Goal: Task Accomplishment & Management: Use online tool/utility

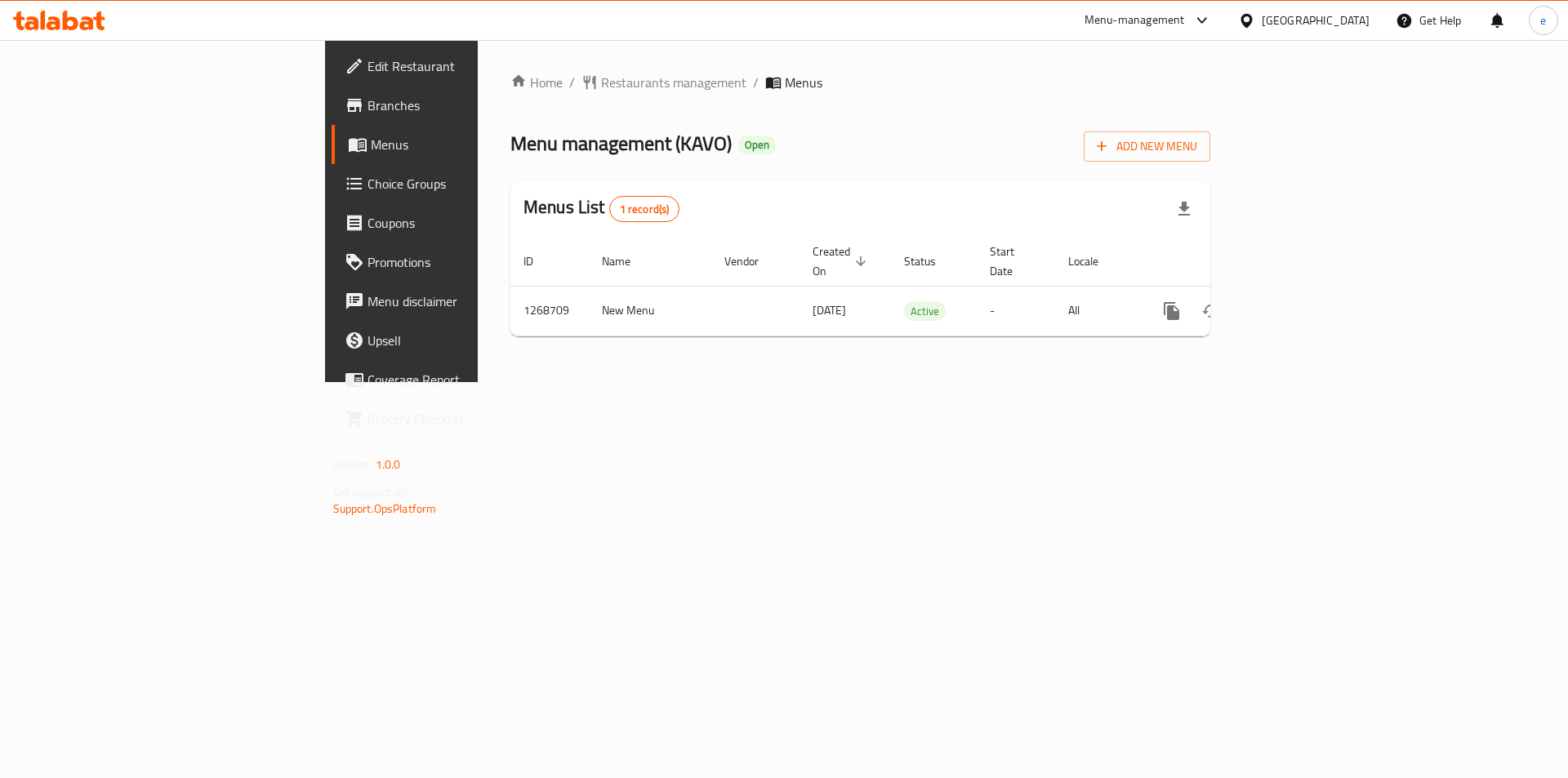
click at [367, 187] on span "Choice Groups" at bounding box center [470, 183] width 207 height 19
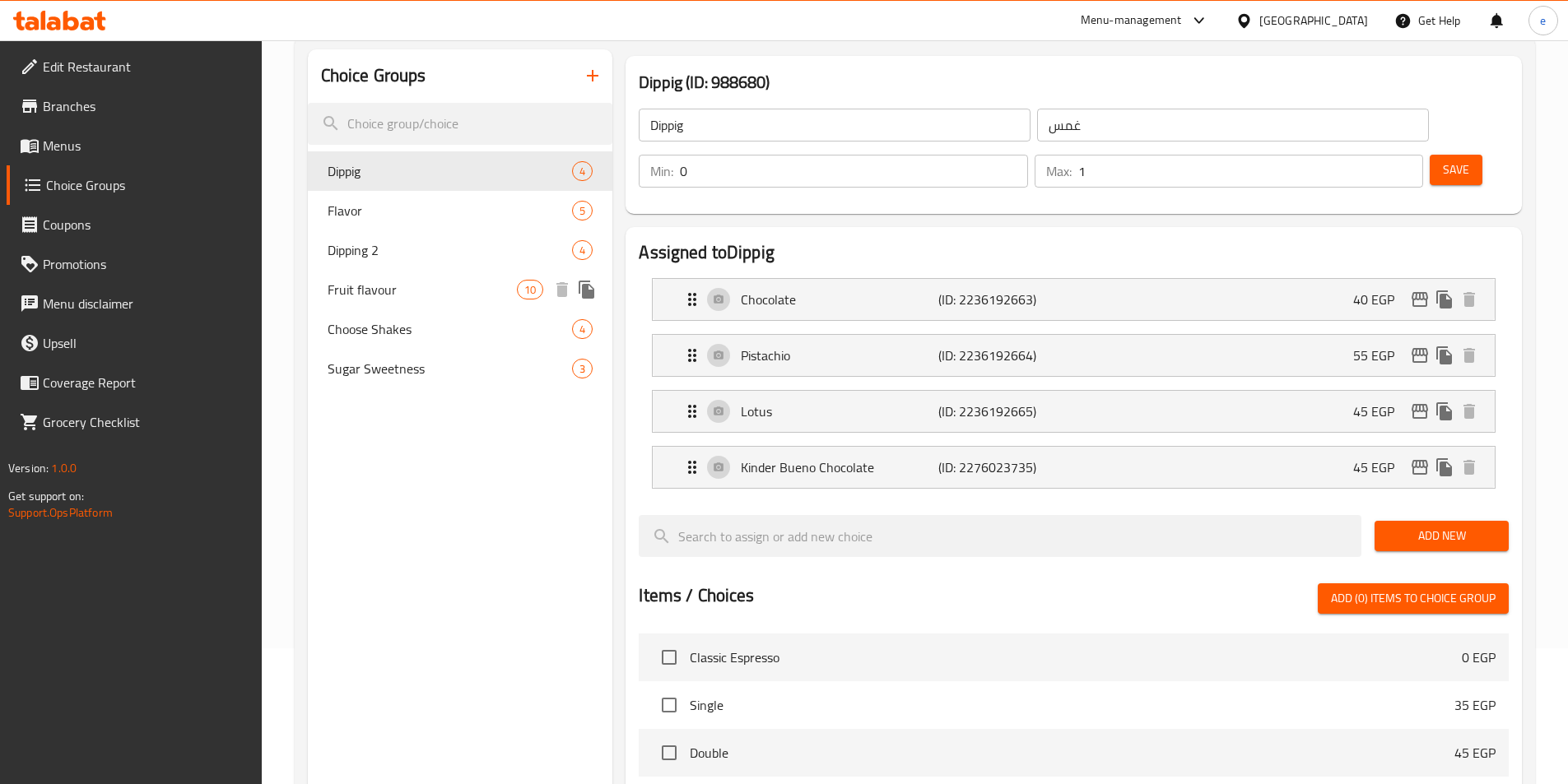
scroll to position [8, 0]
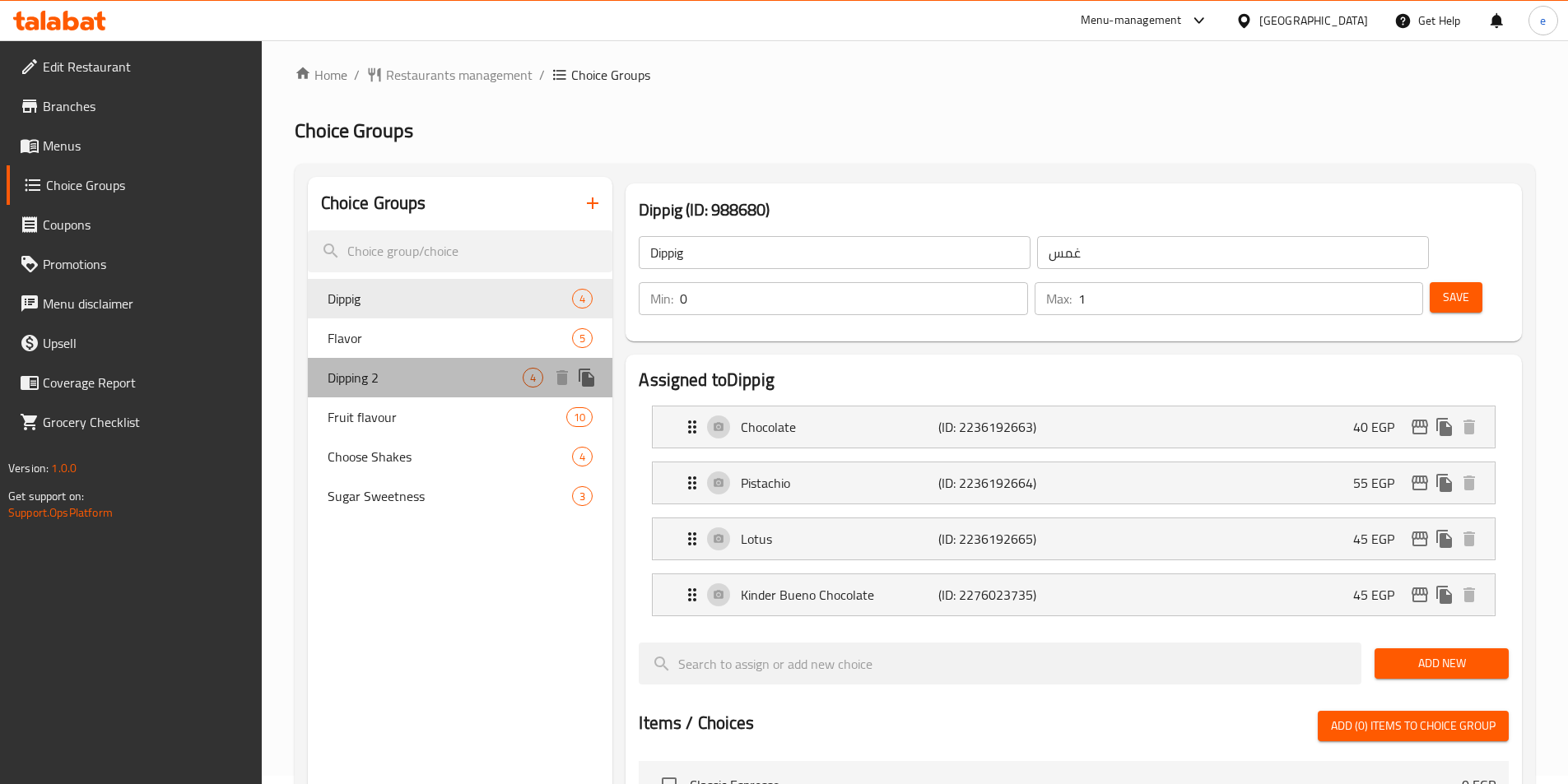
click at [377, 374] on span "Dipping 2" at bounding box center [425, 377] width 196 height 20
type input "Dipping 2"
type input "غموس 2"
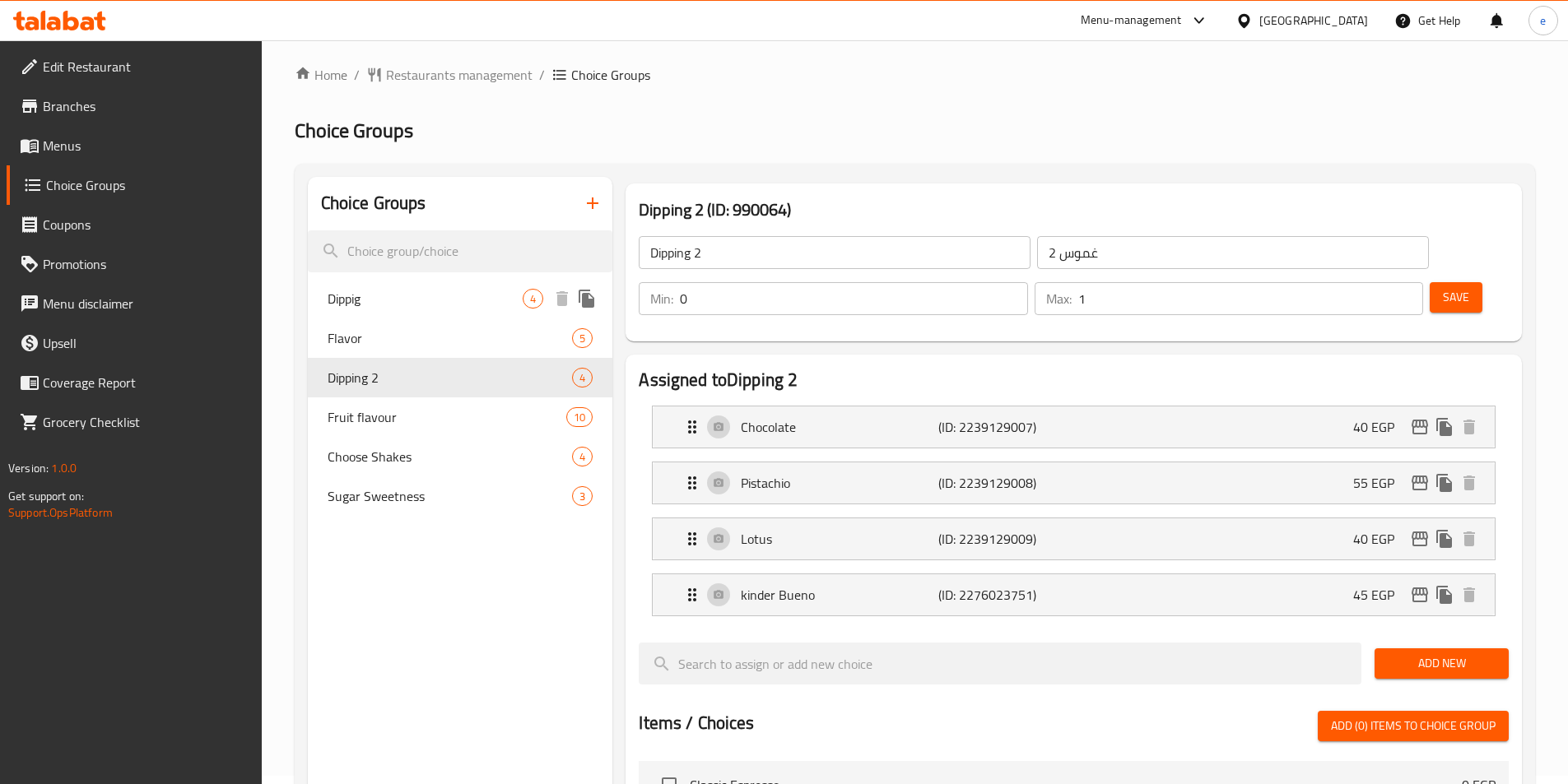
click at [402, 289] on span "Dippig" at bounding box center [425, 298] width 196 height 20
type input "Dippig"
type input "غمس"
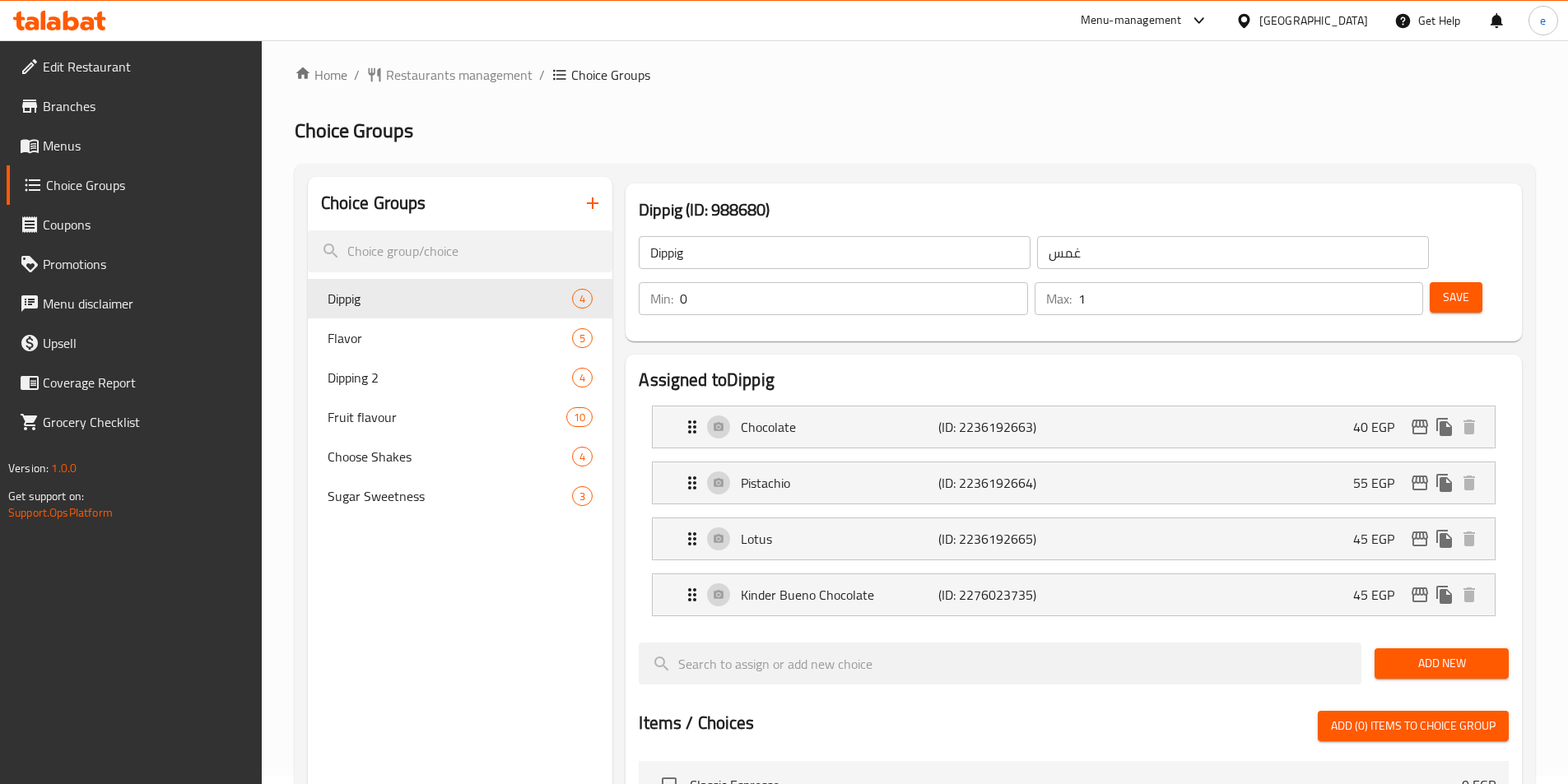
click at [856, 160] on div "Home / Restaurants management / Choice Groups Choice Groups Choice Groups Dippi…" at bounding box center [915, 719] width 1240 height 1308
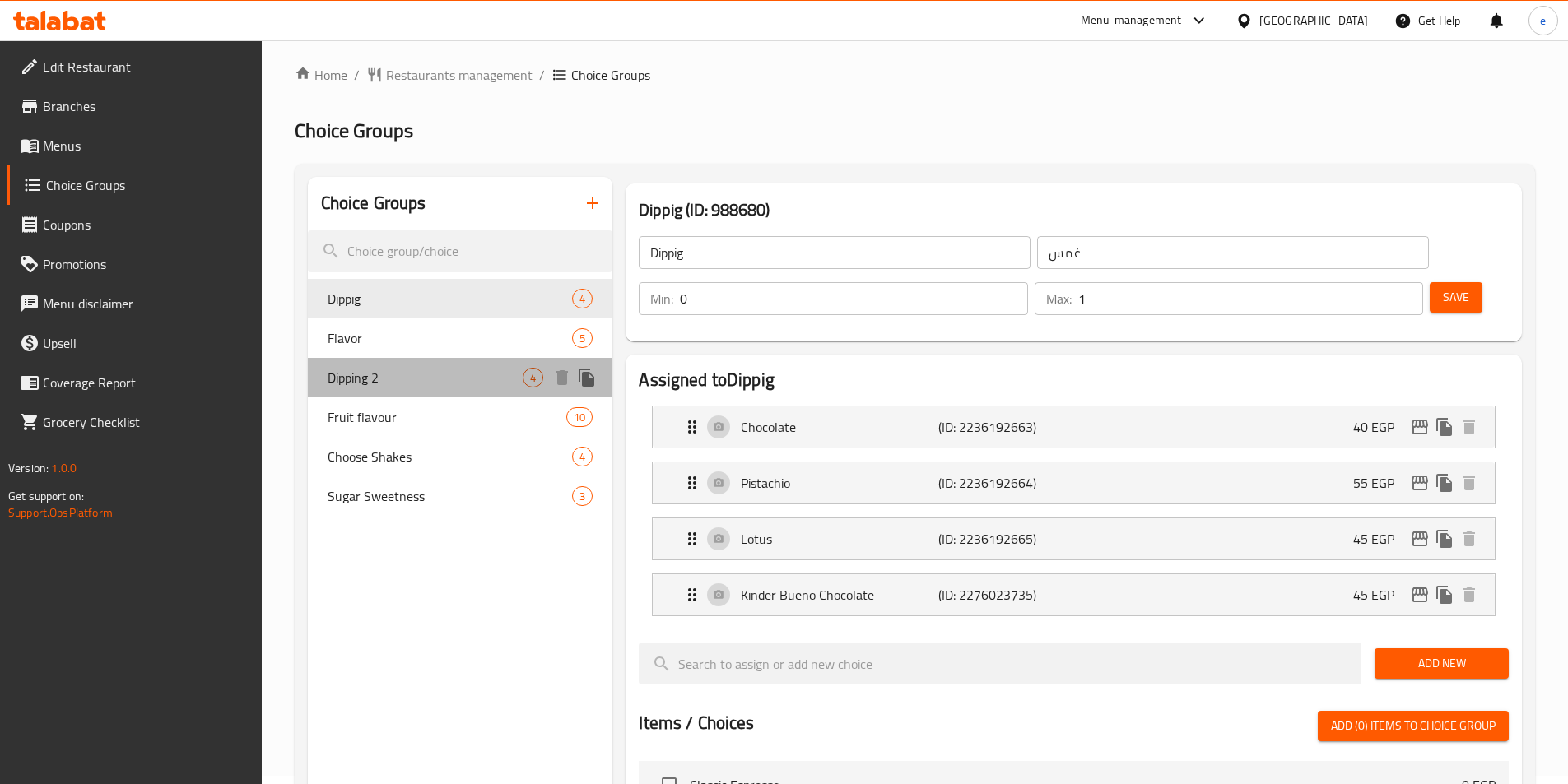
click at [410, 385] on span "Dipping 2" at bounding box center [425, 377] width 196 height 20
type input "Dipping 2"
type input "غموس 2"
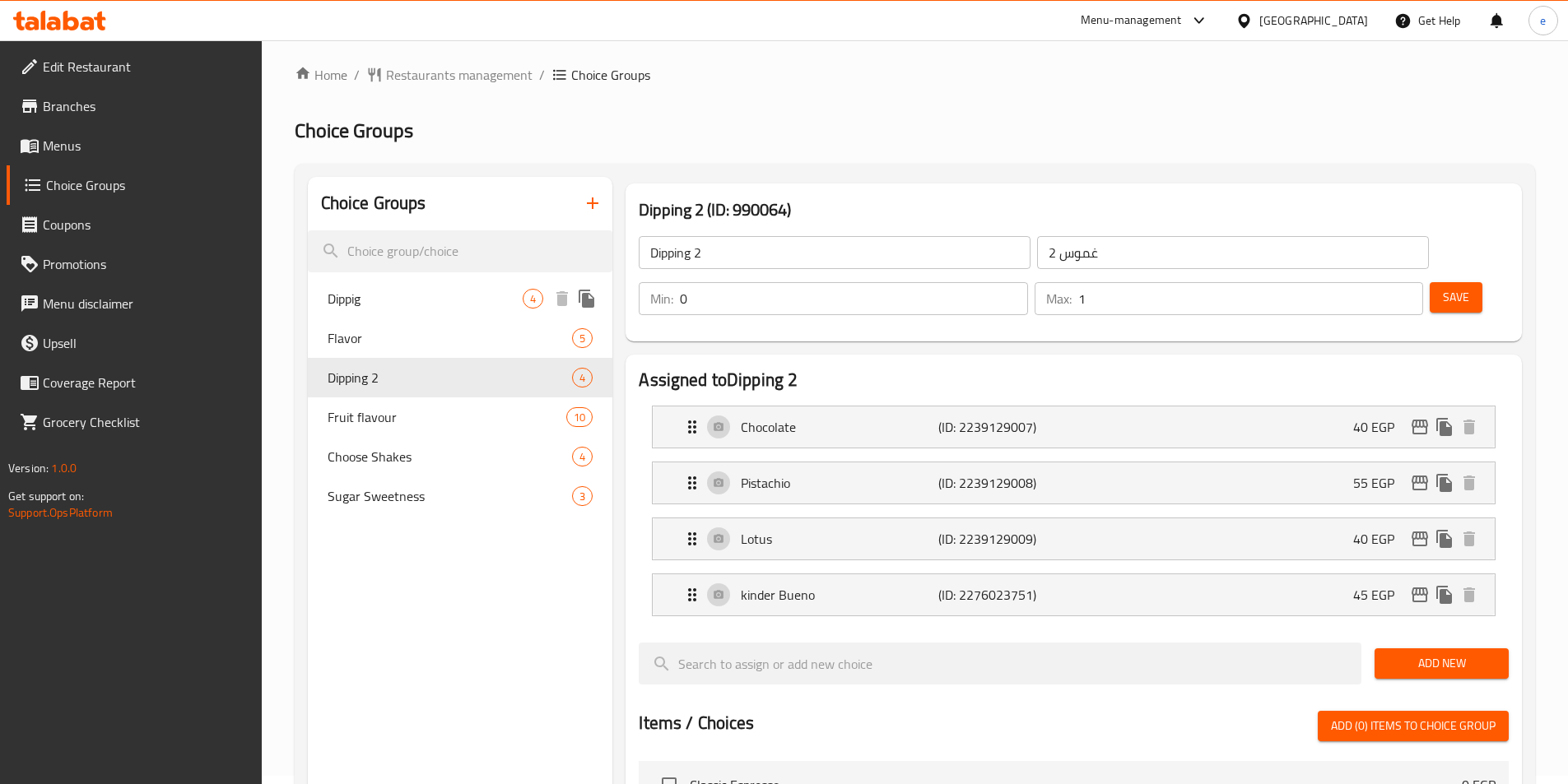
click at [389, 284] on div "Dippig 4" at bounding box center [460, 298] width 305 height 39
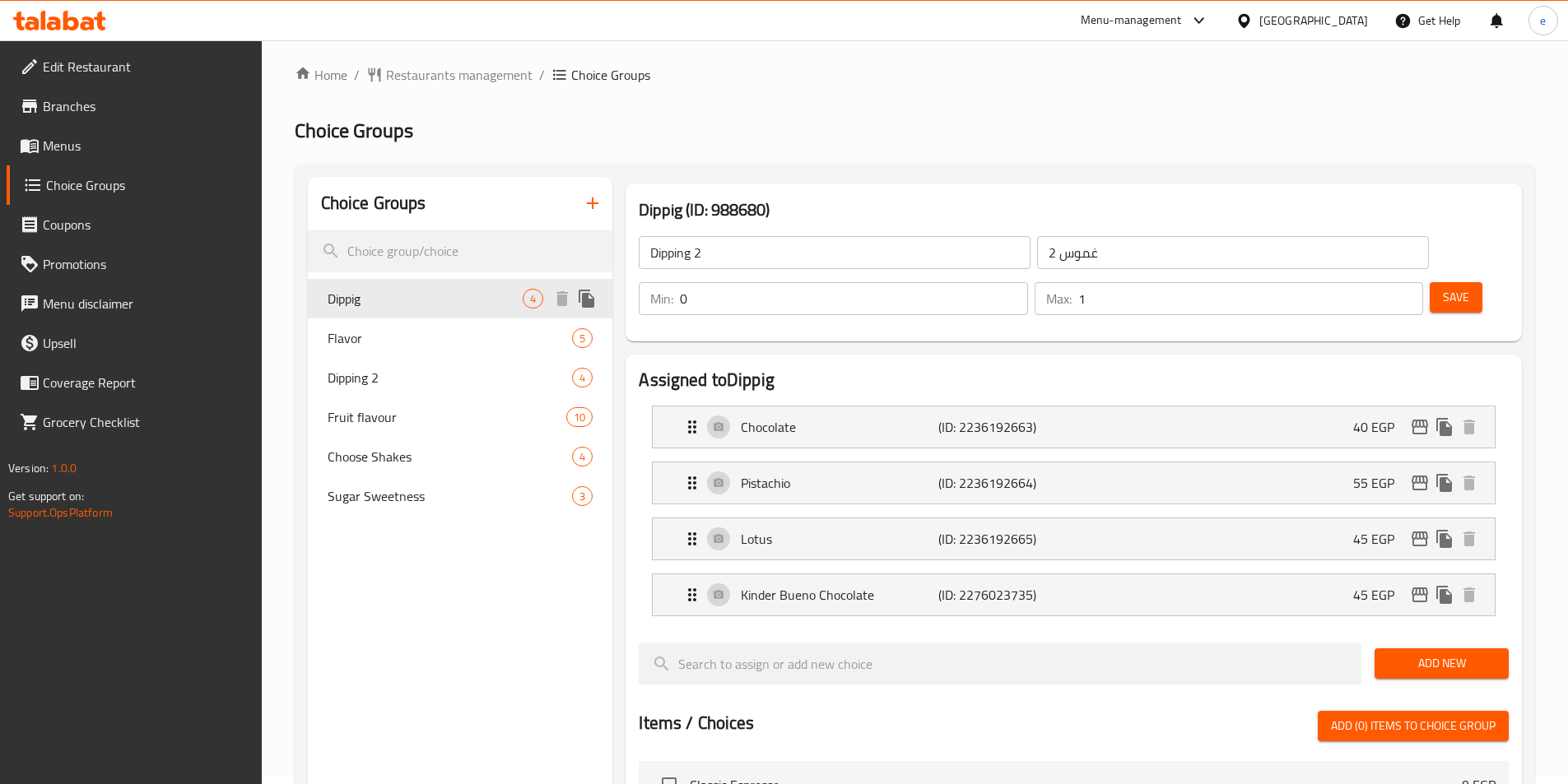
type input "Dippig"
type input "غمس"
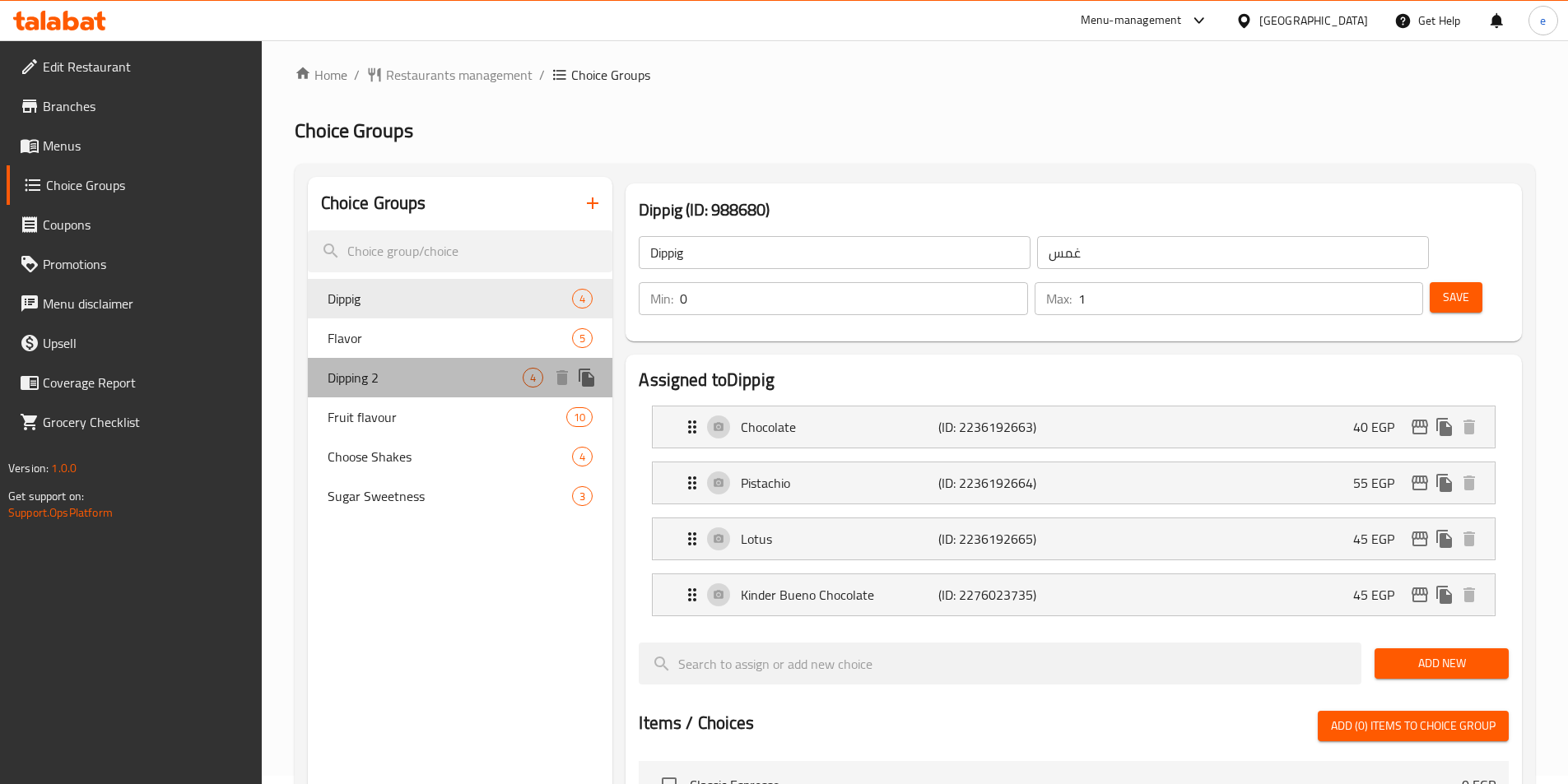
click at [397, 378] on span "Dipping 2" at bounding box center [425, 377] width 196 height 20
type input "Dipping 2"
type input "غموس 2"
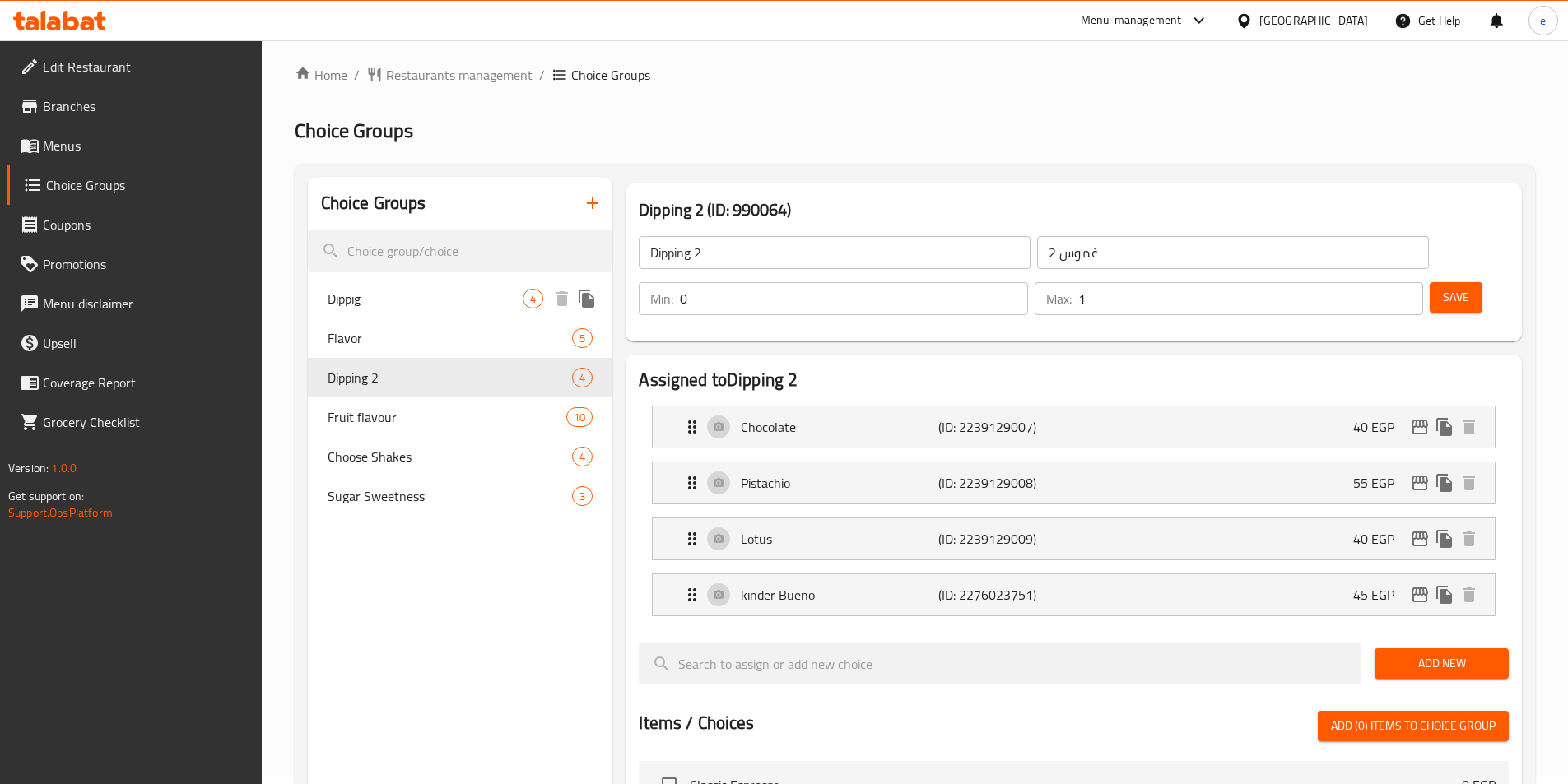
click at [399, 300] on span "Dippig" at bounding box center [425, 298] width 196 height 20
type input "Dippig"
type input "غمس"
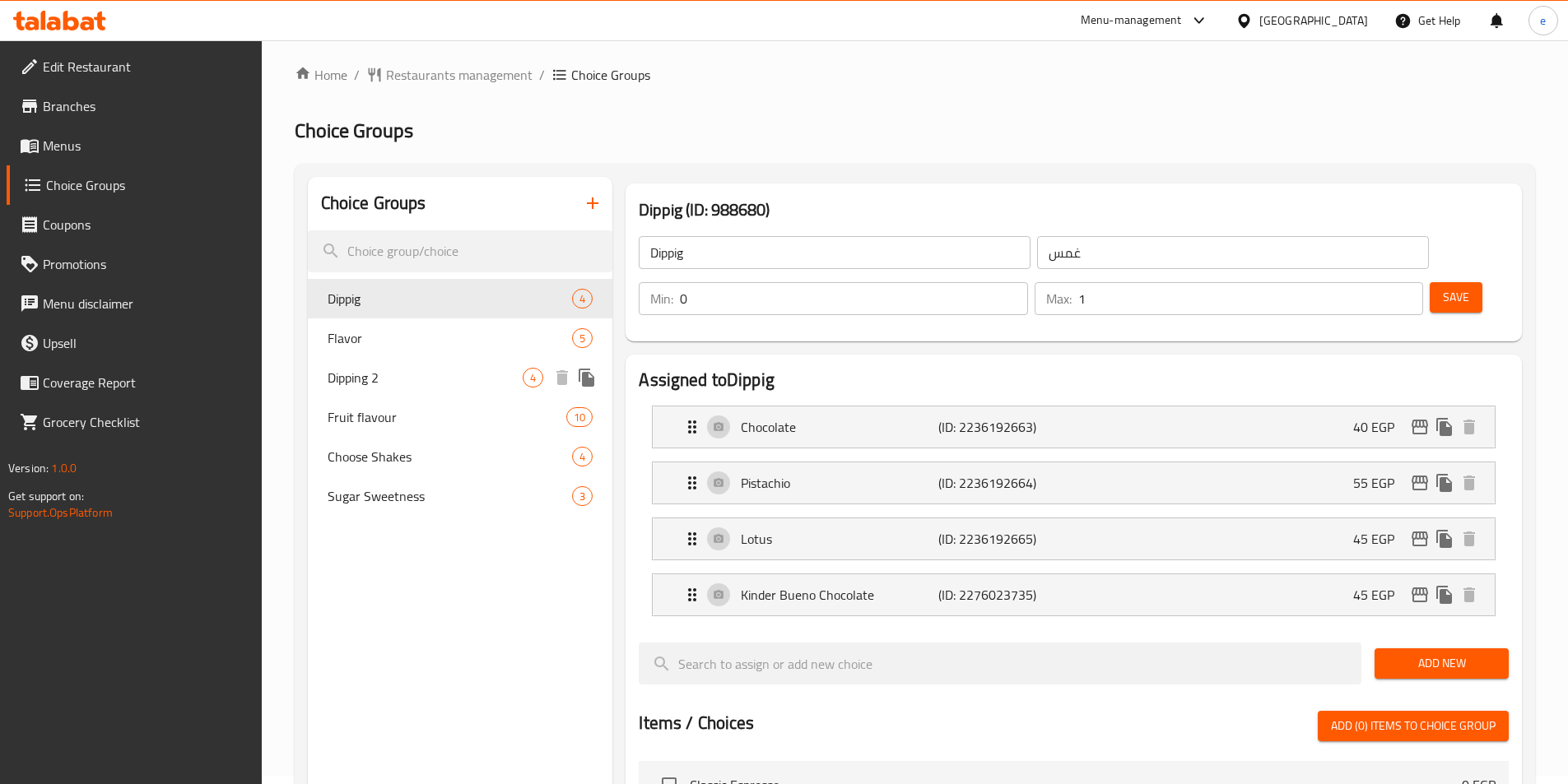
click at [405, 373] on span "Dipping 2" at bounding box center [425, 377] width 196 height 20
type input "Dipping 2"
type input "غموس 2"
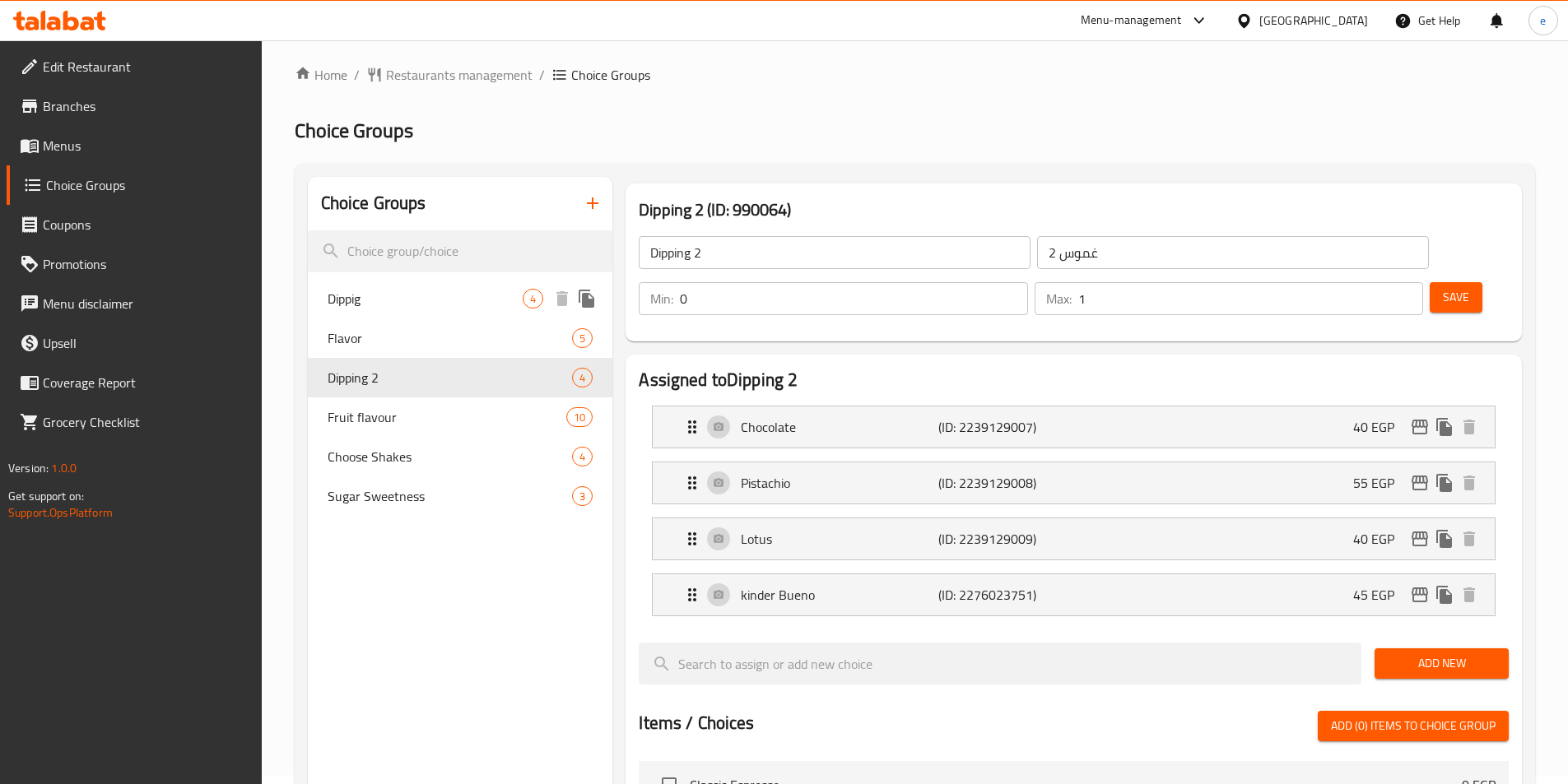
click at [401, 300] on span "Dippig" at bounding box center [425, 298] width 196 height 20
type input "Dippig"
type input "غمس"
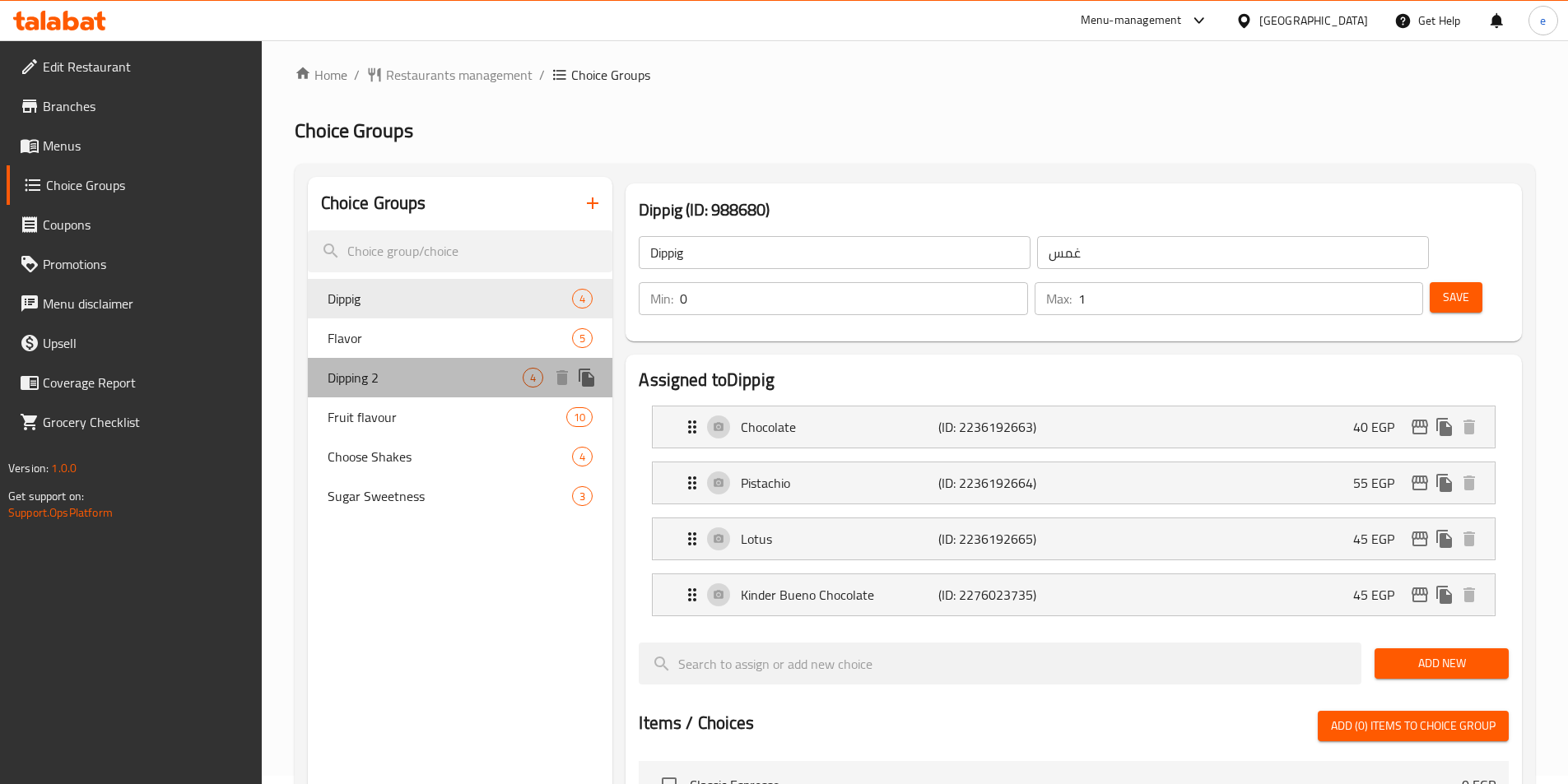
click at [373, 373] on span "Dipping 2" at bounding box center [425, 377] width 196 height 20
type input "Dipping 2"
type input "غموس 2"
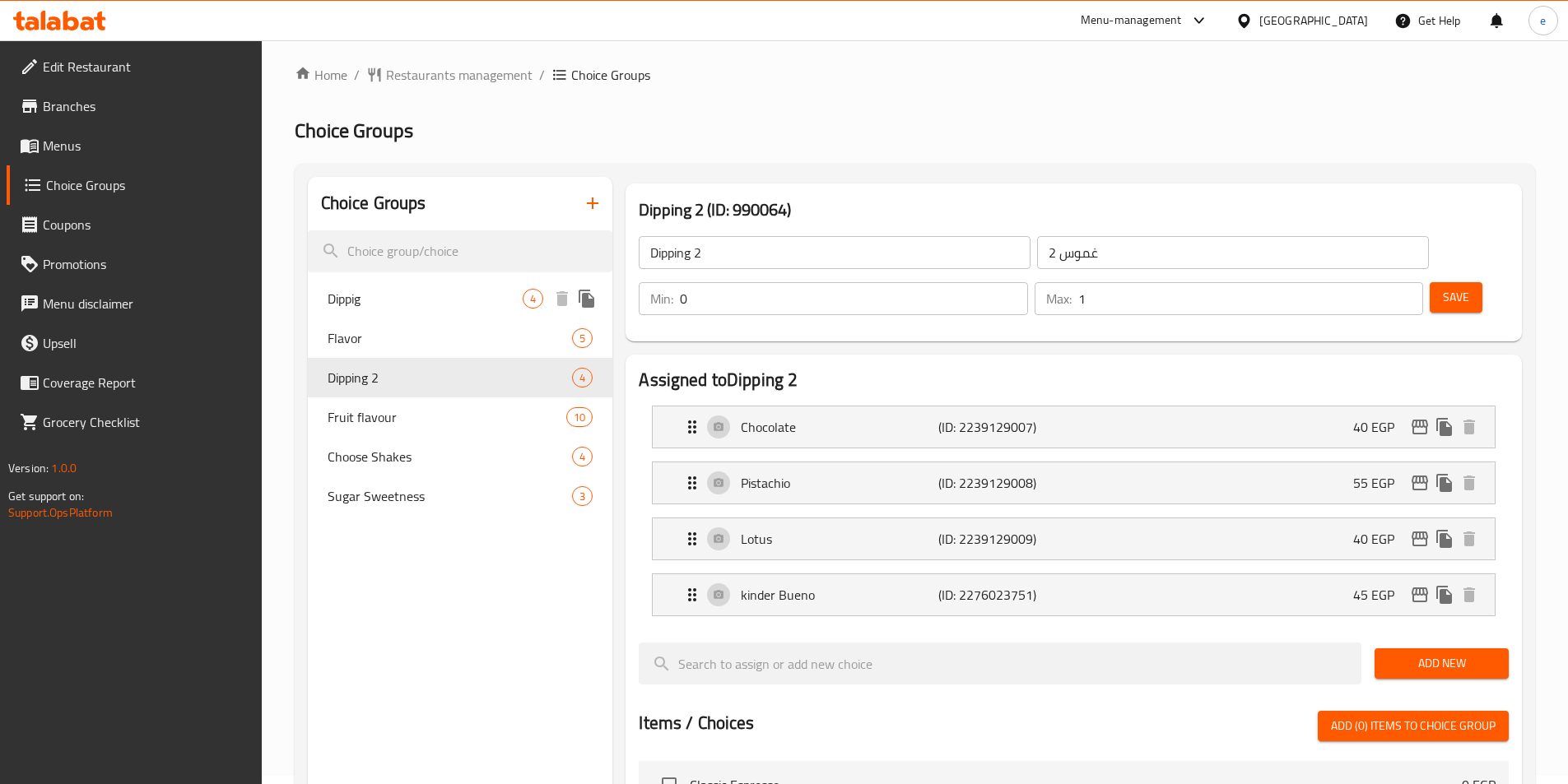
click at [405, 291] on span "Dippig" at bounding box center [425, 298] width 196 height 20
type input "Dippig"
type input "غمس"
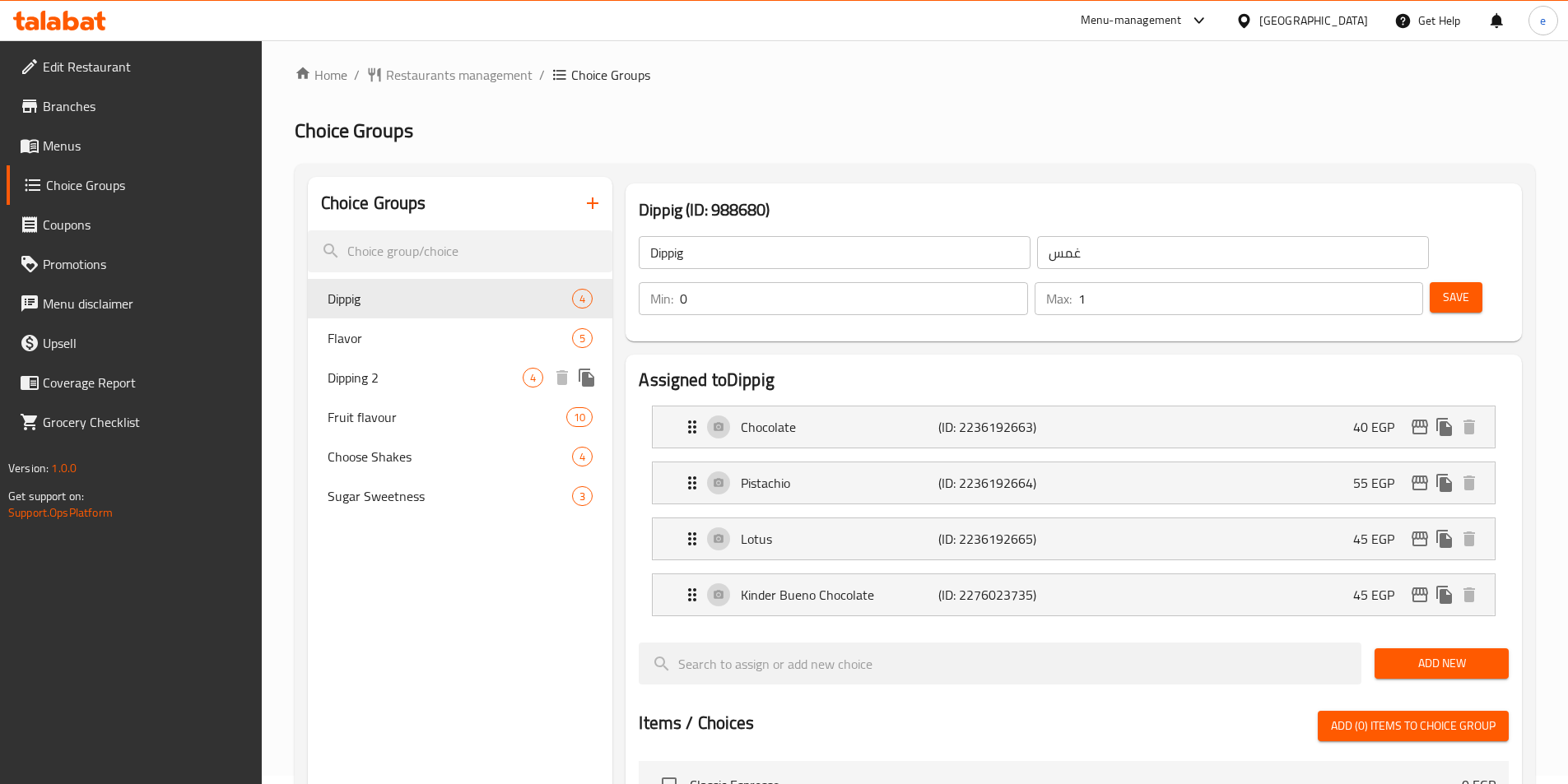
click at [372, 382] on span "Dipping 2" at bounding box center [425, 377] width 196 height 20
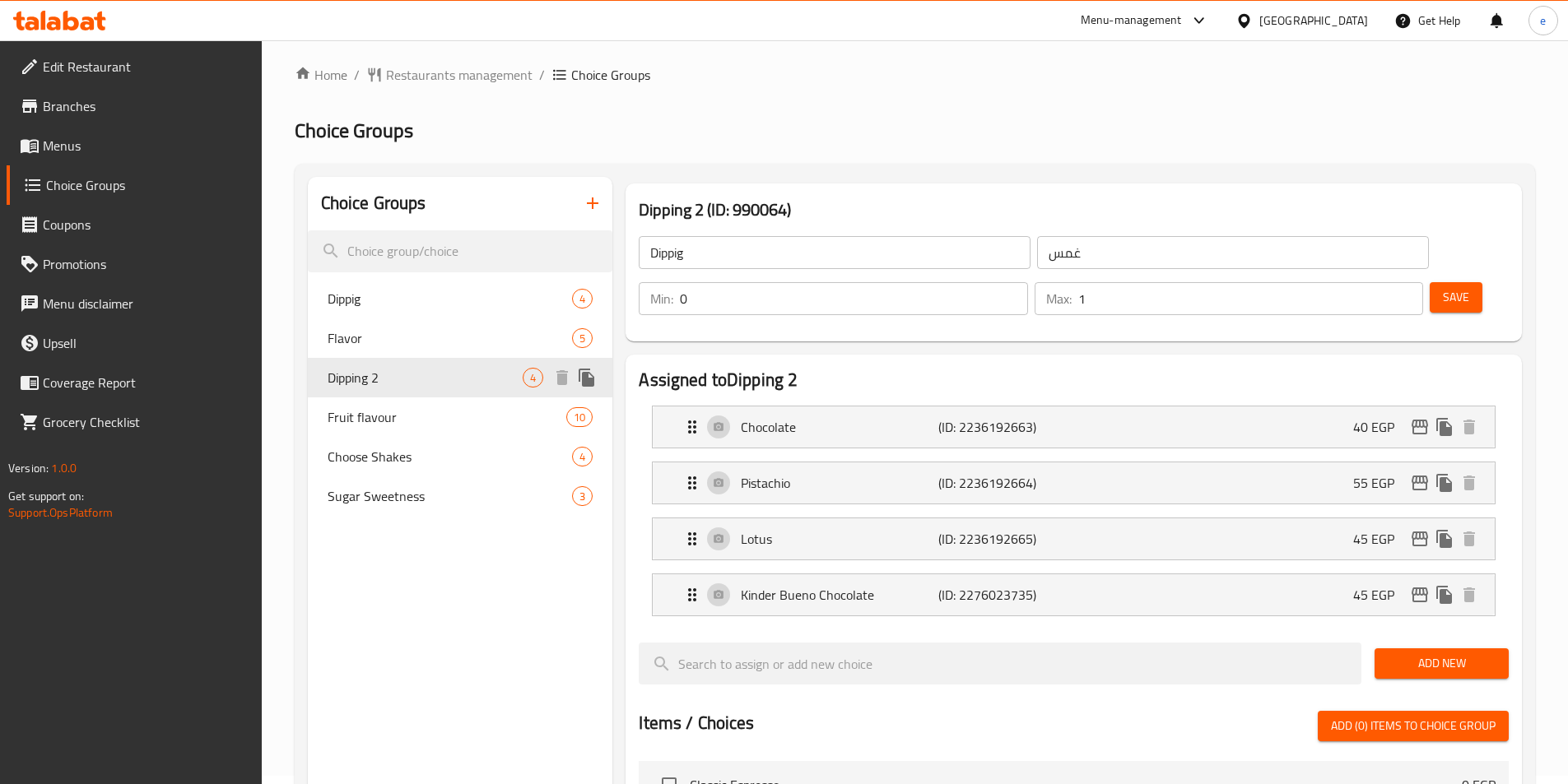
type input "Dipping 2"
type input "غموس 2"
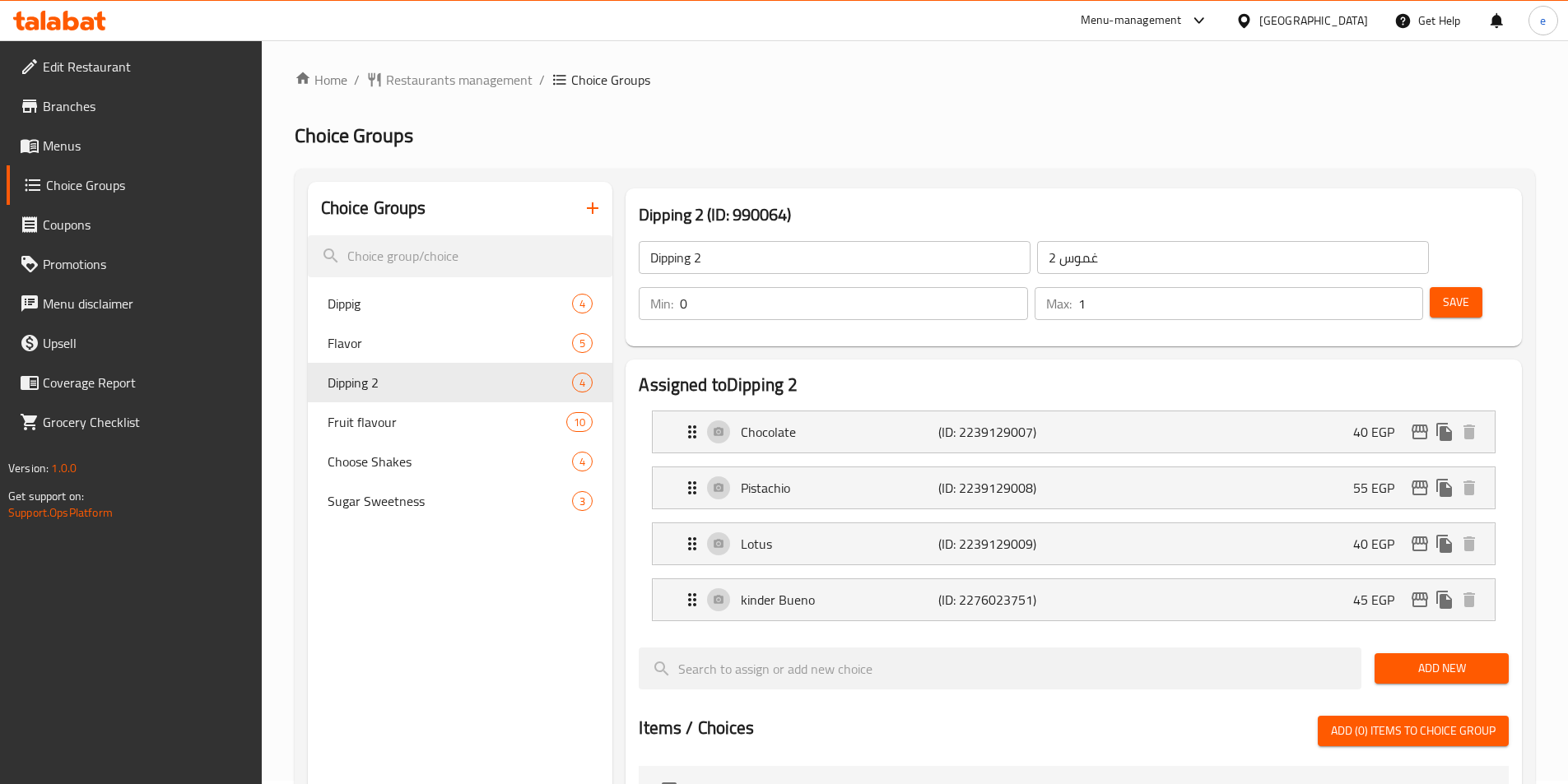
scroll to position [0, 0]
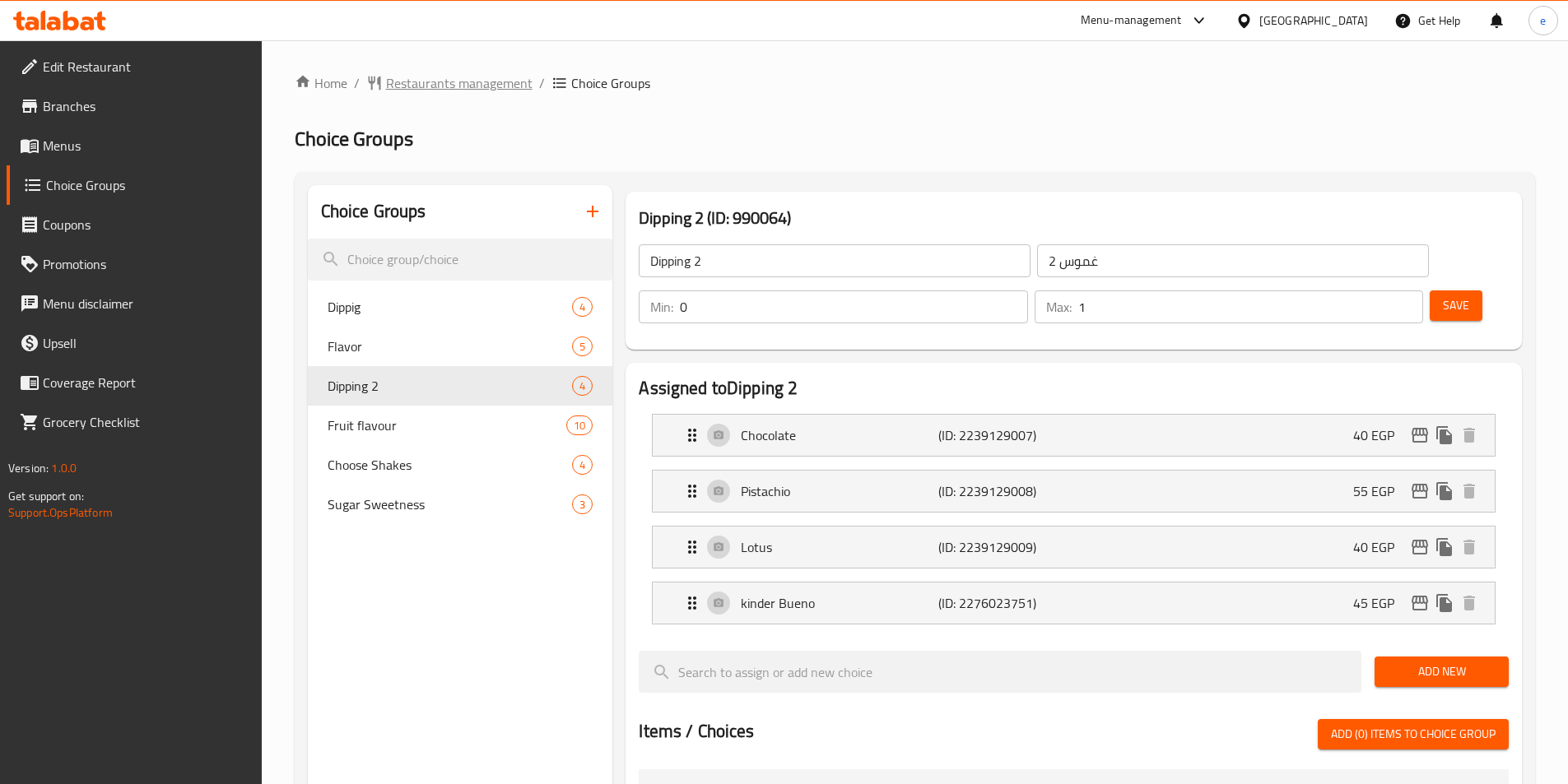
click at [438, 84] on span "Restaurants management" at bounding box center [459, 83] width 147 height 20
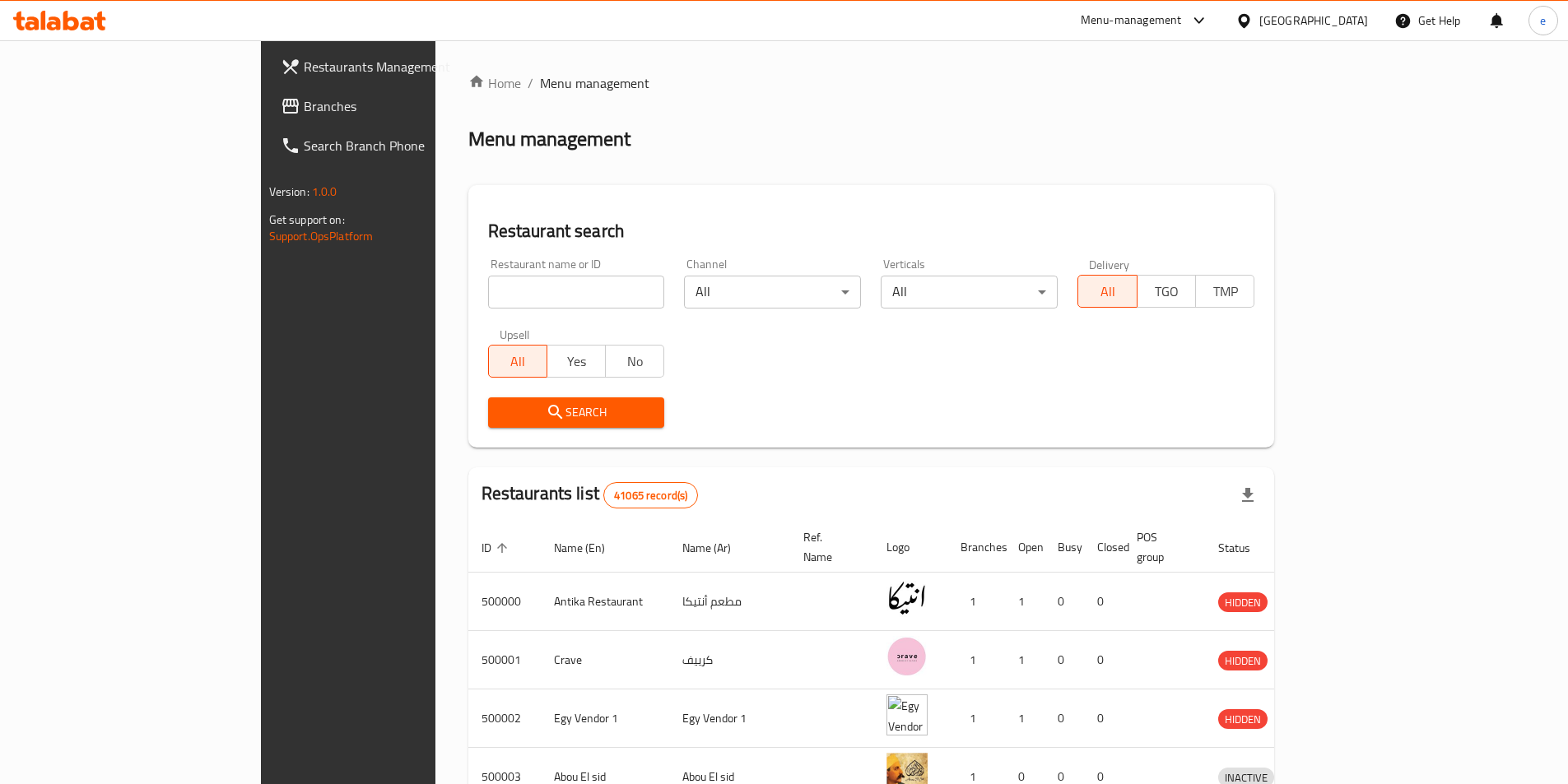
click at [283, 99] on icon at bounding box center [291, 106] width 17 height 15
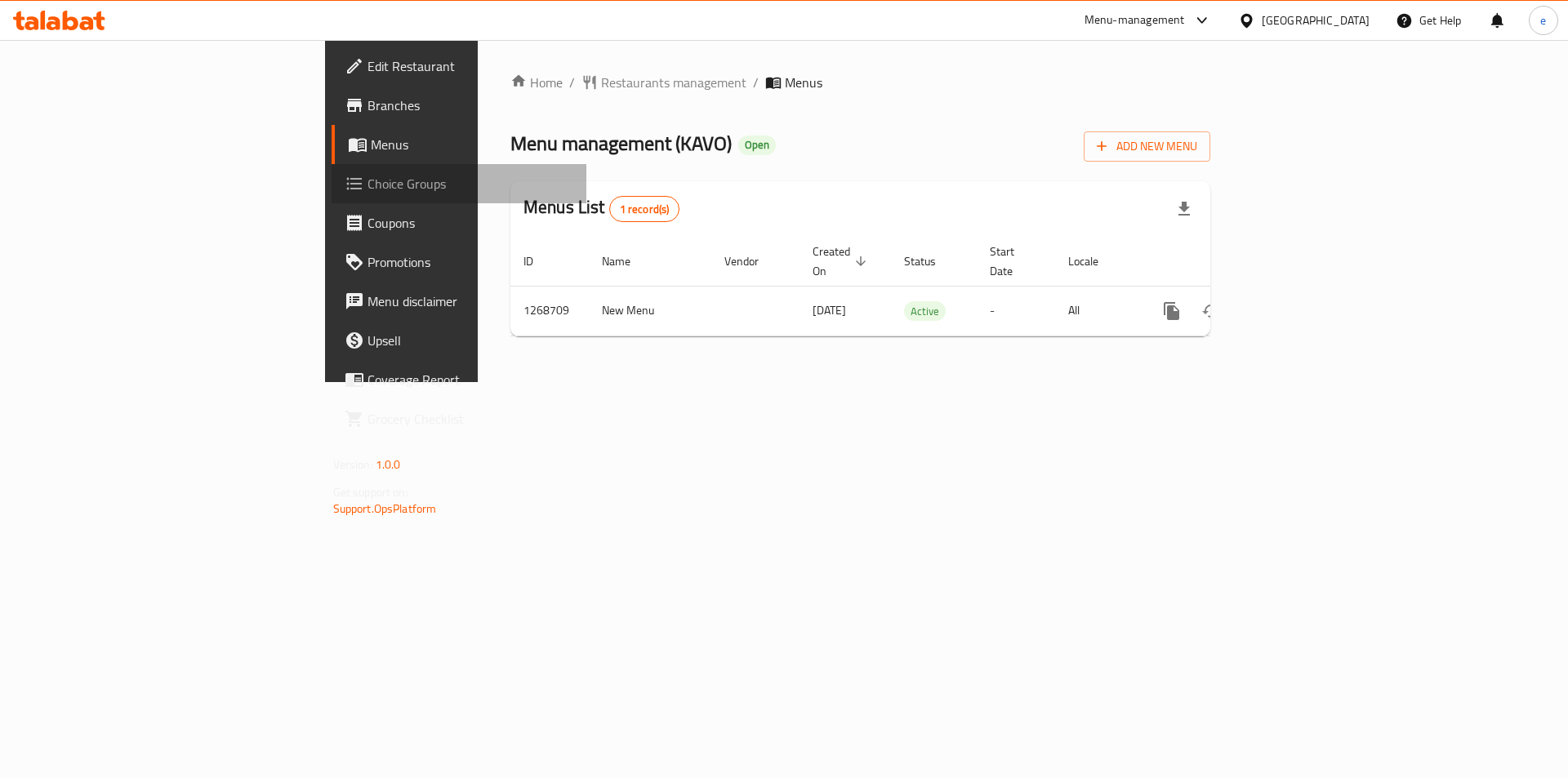
click at [367, 191] on span "Choice Groups" at bounding box center [470, 183] width 207 height 19
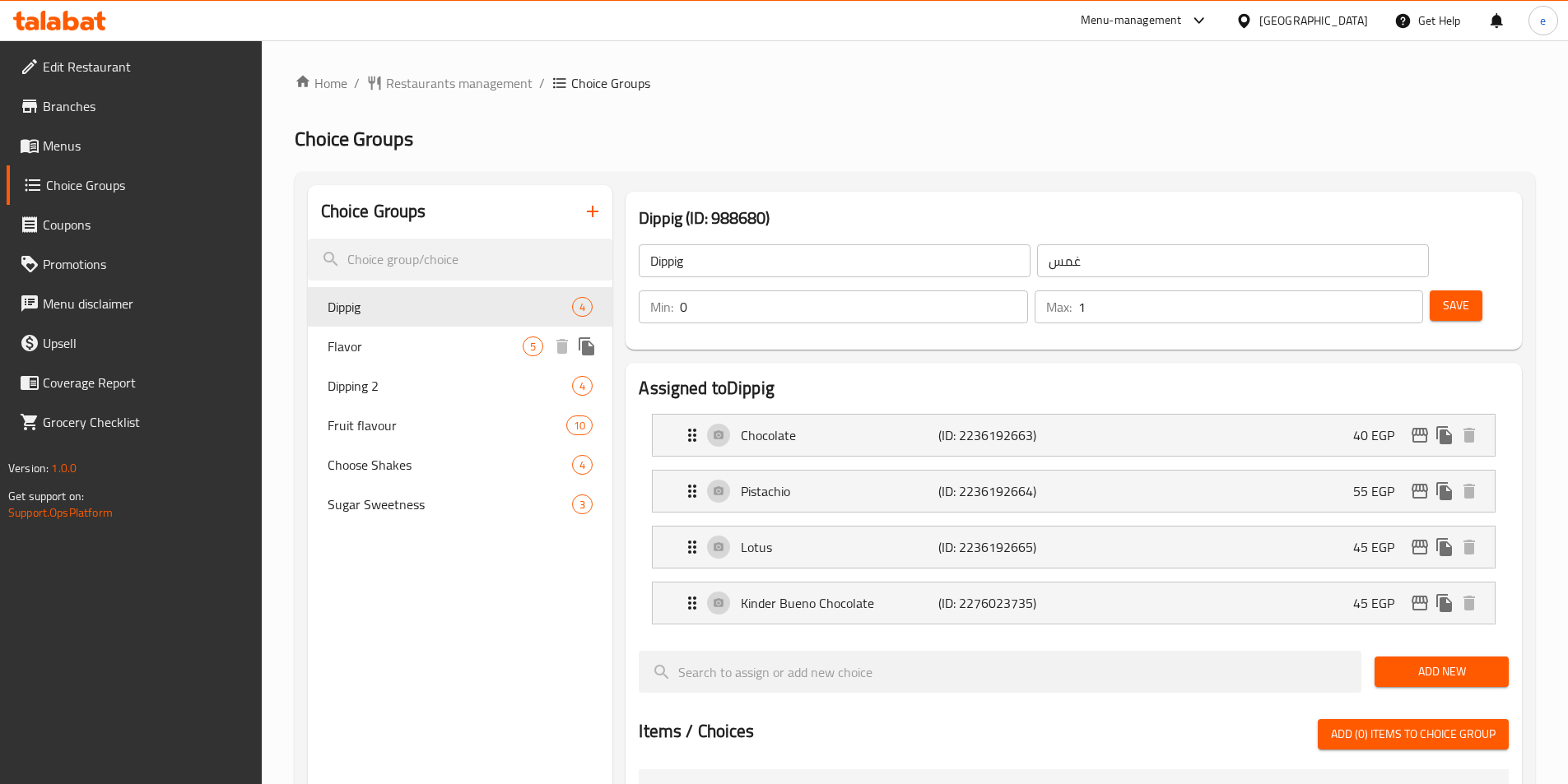
click at [396, 339] on span "Flavor" at bounding box center [425, 346] width 196 height 20
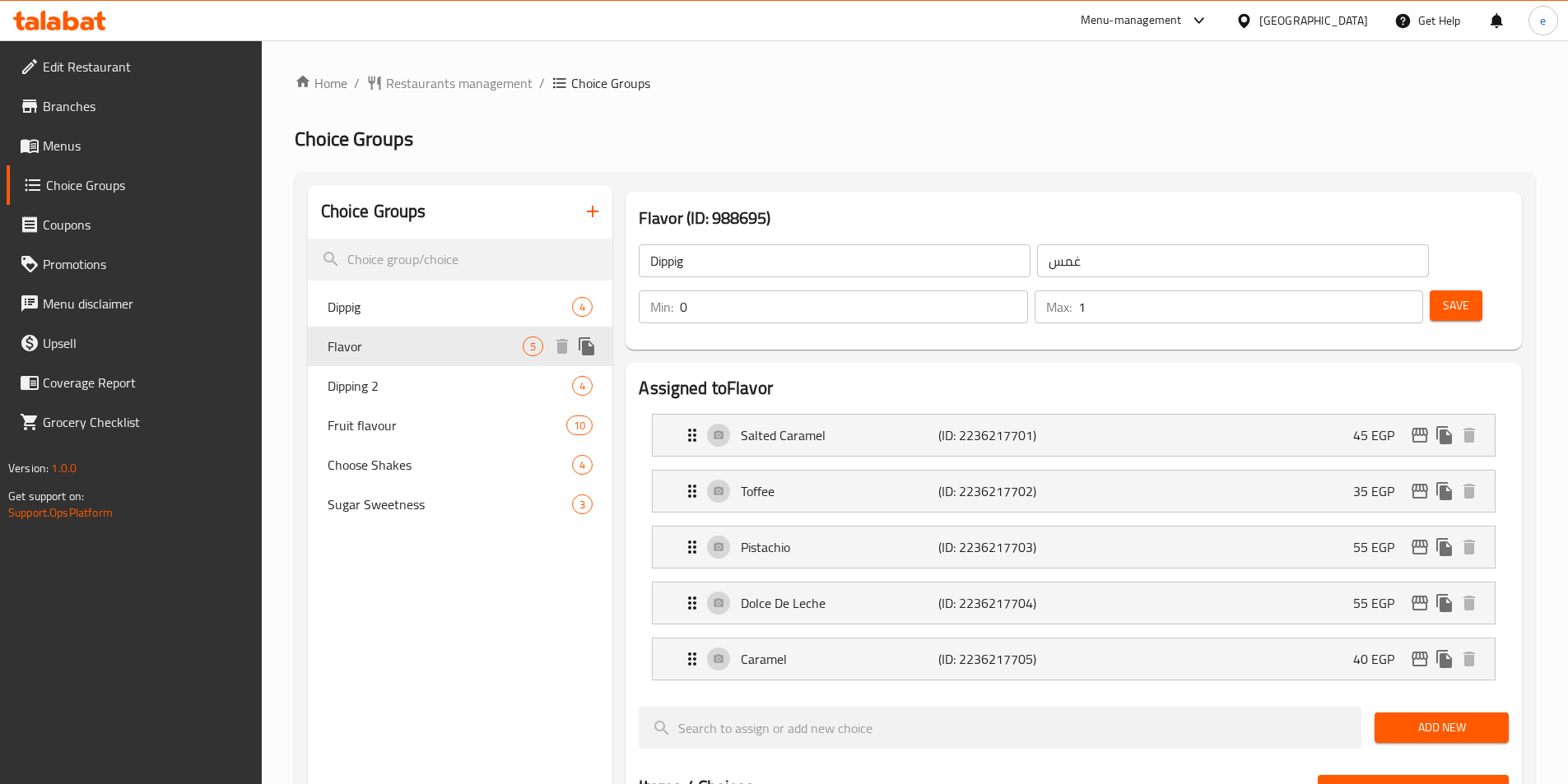
type input "Flavor"
type input "نكهة"
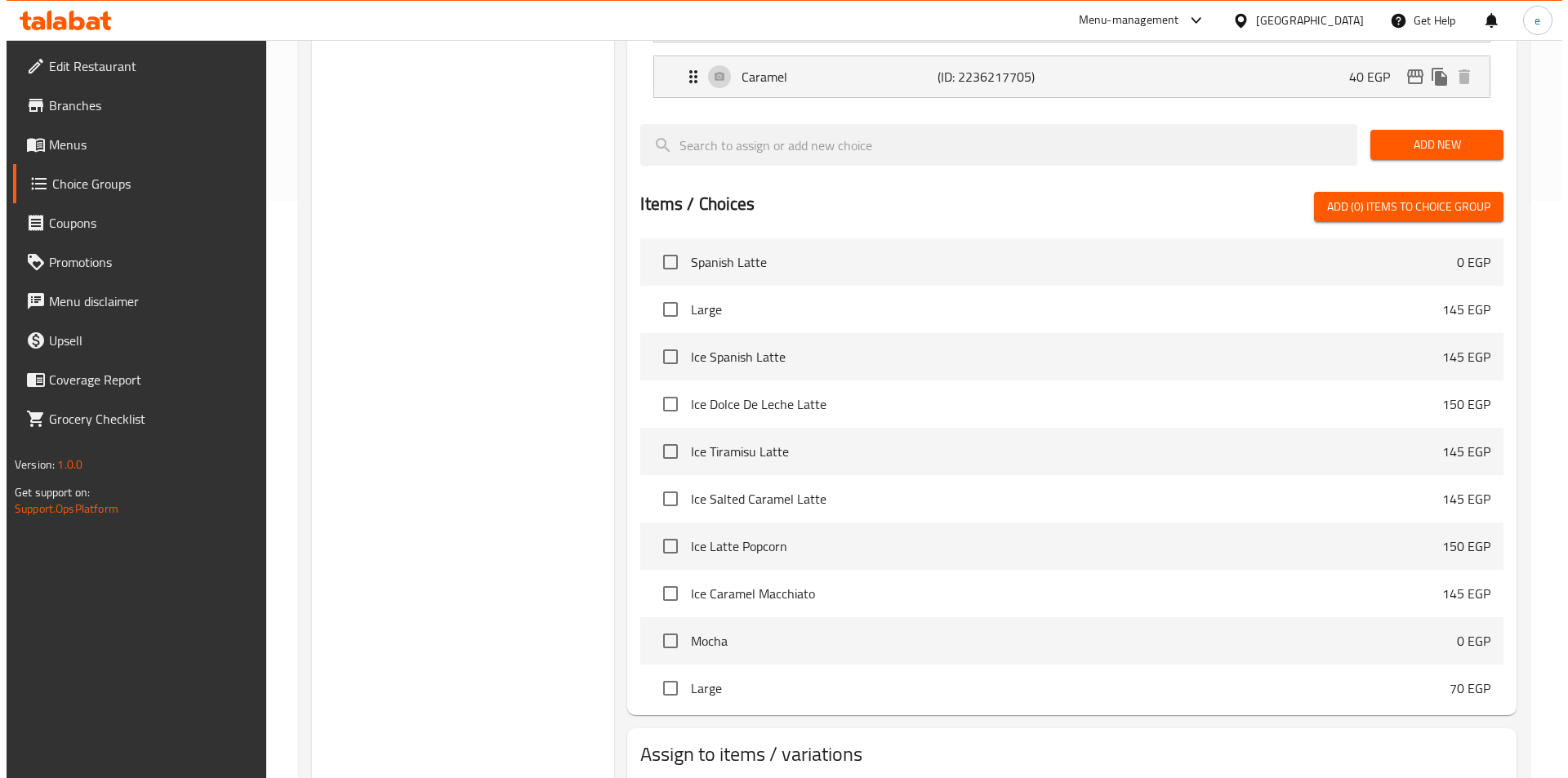
scroll to position [635, 0]
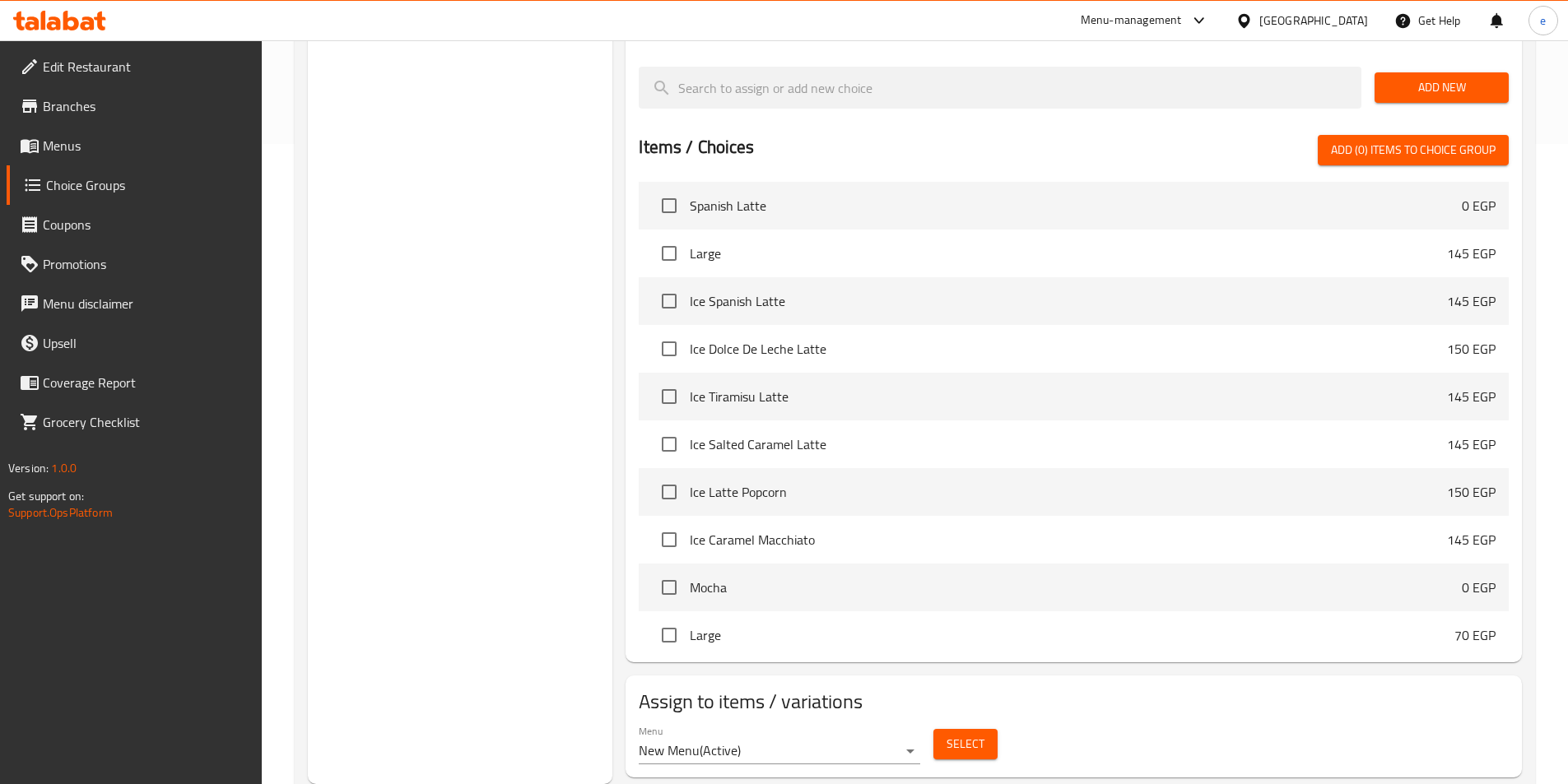
click at [968, 734] on span "Select" at bounding box center [965, 744] width 38 height 20
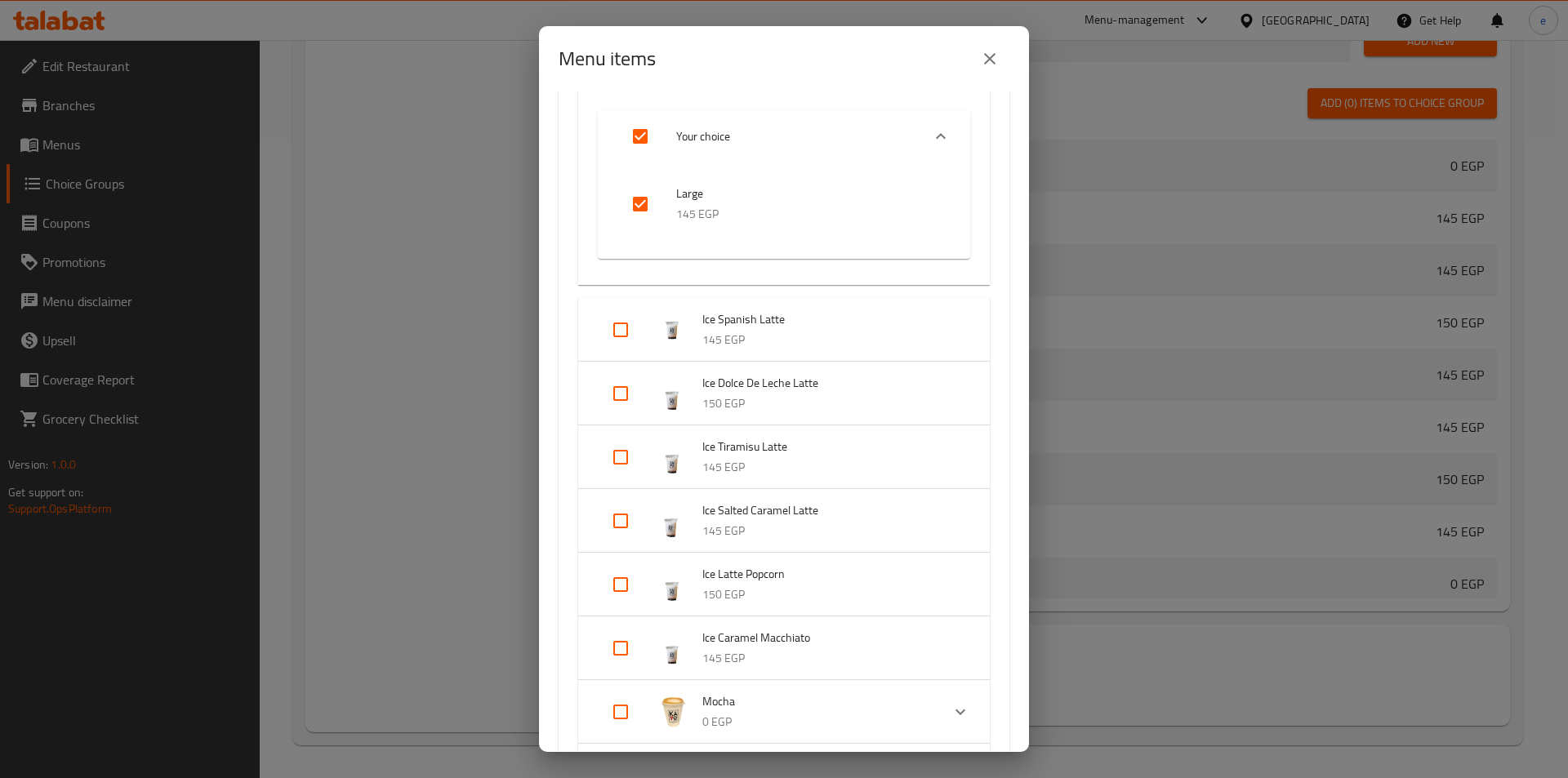
scroll to position [979, 0]
